Goal: Information Seeking & Learning: Learn about a topic

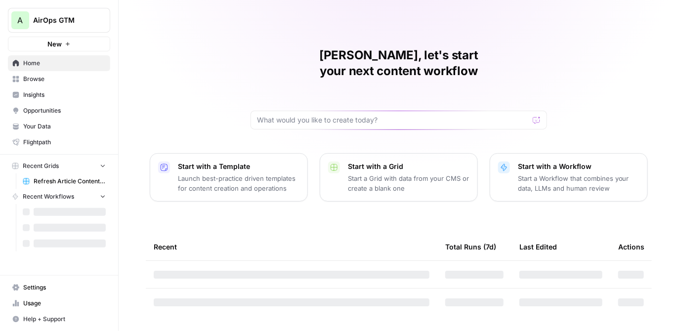
click at [49, 19] on span "AirOps GTM" at bounding box center [63, 20] width 60 height 10
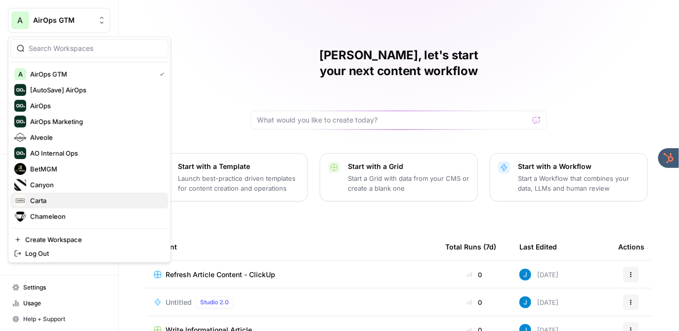
click at [41, 202] on span "Carta" at bounding box center [95, 201] width 130 height 10
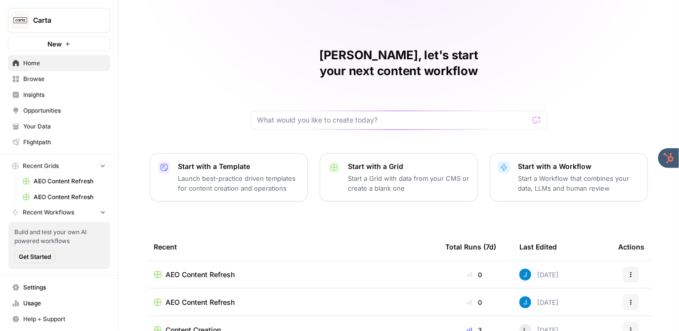
click at [42, 111] on span "Opportunities" at bounding box center [64, 110] width 83 height 9
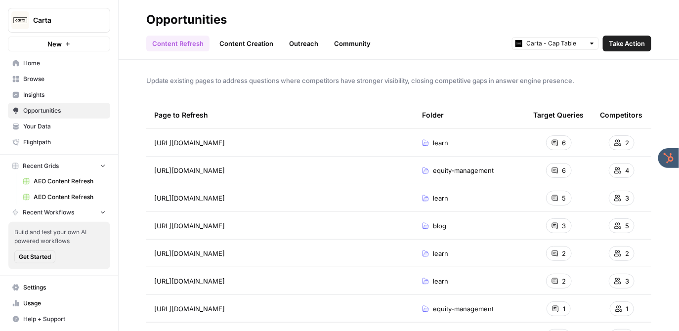
click at [41, 90] on span "Insights" at bounding box center [64, 94] width 83 height 9
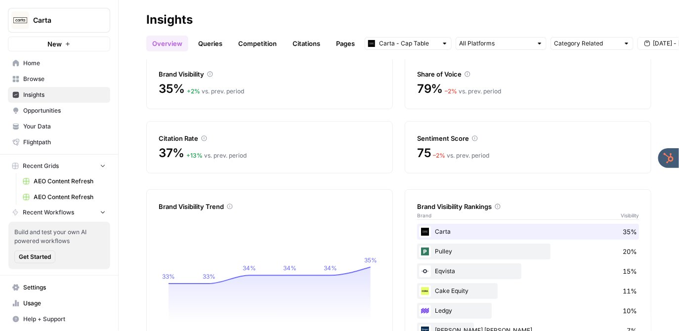
scroll to position [81, 0]
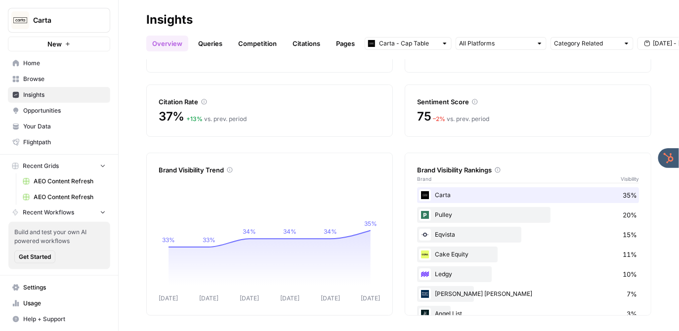
click at [210, 44] on link "Queries" at bounding box center [210, 44] width 36 height 16
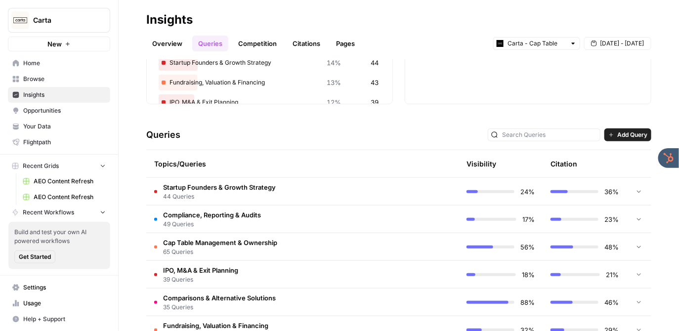
scroll to position [196, 0]
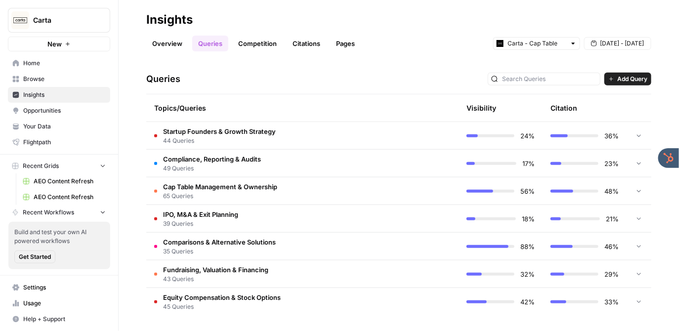
click at [243, 131] on span "Startup Founders & Growth Strategy" at bounding box center [219, 132] width 113 height 10
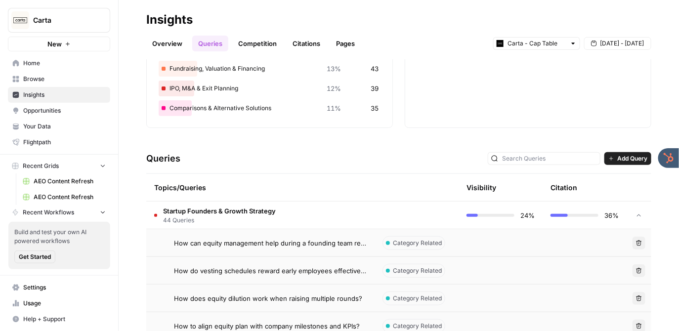
scroll to position [179, 0]
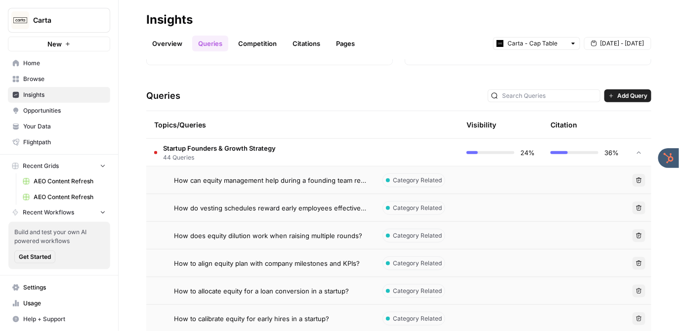
click at [294, 161] on td "Startup Founders & Growth Strategy 44 Queries" at bounding box center [260, 152] width 228 height 27
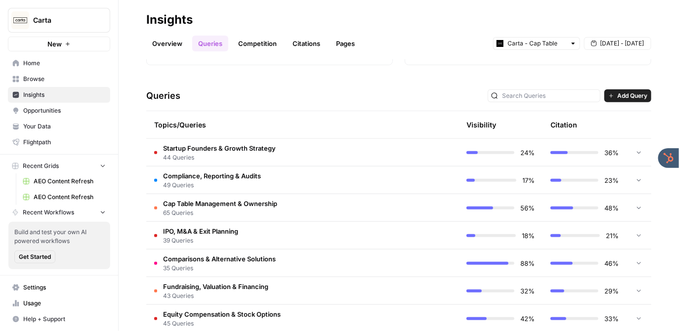
click at [294, 161] on td "Startup Founders & Growth Strategy 44 Queries" at bounding box center [260, 152] width 228 height 27
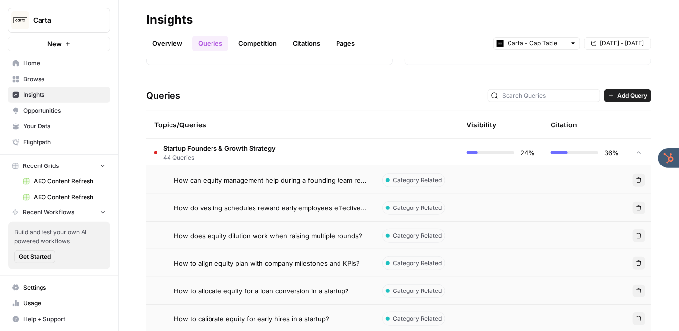
click at [283, 183] on span "How can equity management help during a founding team reshuffle?" at bounding box center [270, 180] width 193 height 10
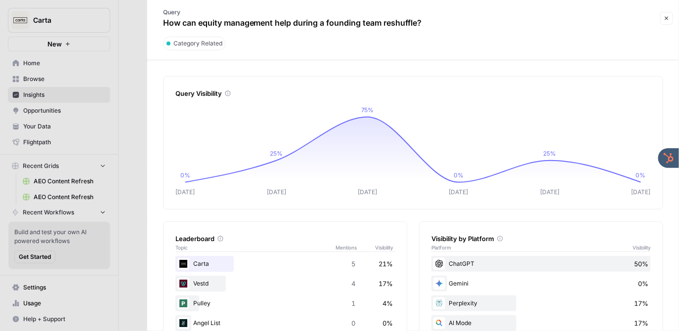
click at [671, 19] on button "Close" at bounding box center [666, 18] width 13 height 13
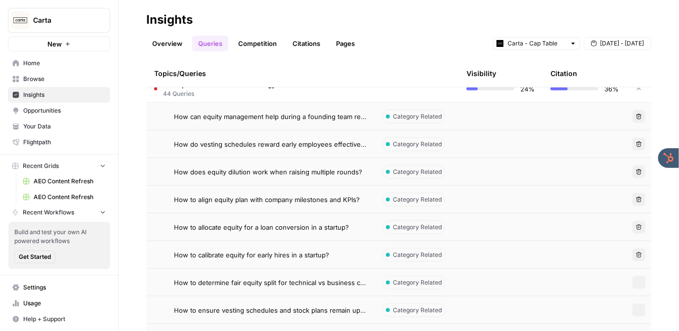
scroll to position [260, 0]
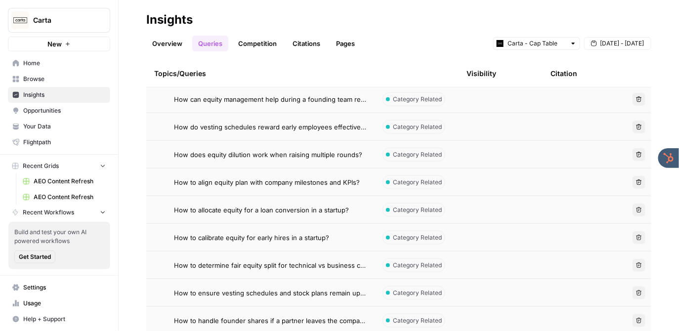
click at [355, 72] on div "Topics/Queries" at bounding box center [260, 73] width 213 height 27
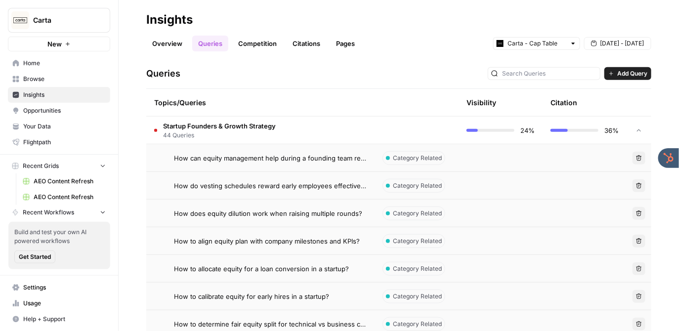
click at [264, 131] on span "44 Queries" at bounding box center [219, 135] width 113 height 9
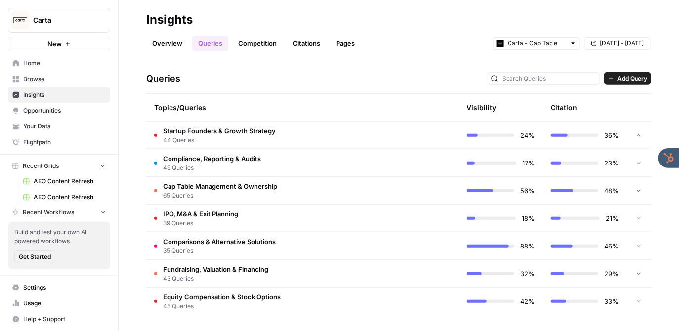
scroll to position [196, 0]
click at [71, 106] on span "Opportunities" at bounding box center [64, 110] width 83 height 9
